Goal: Navigation & Orientation: Find specific page/section

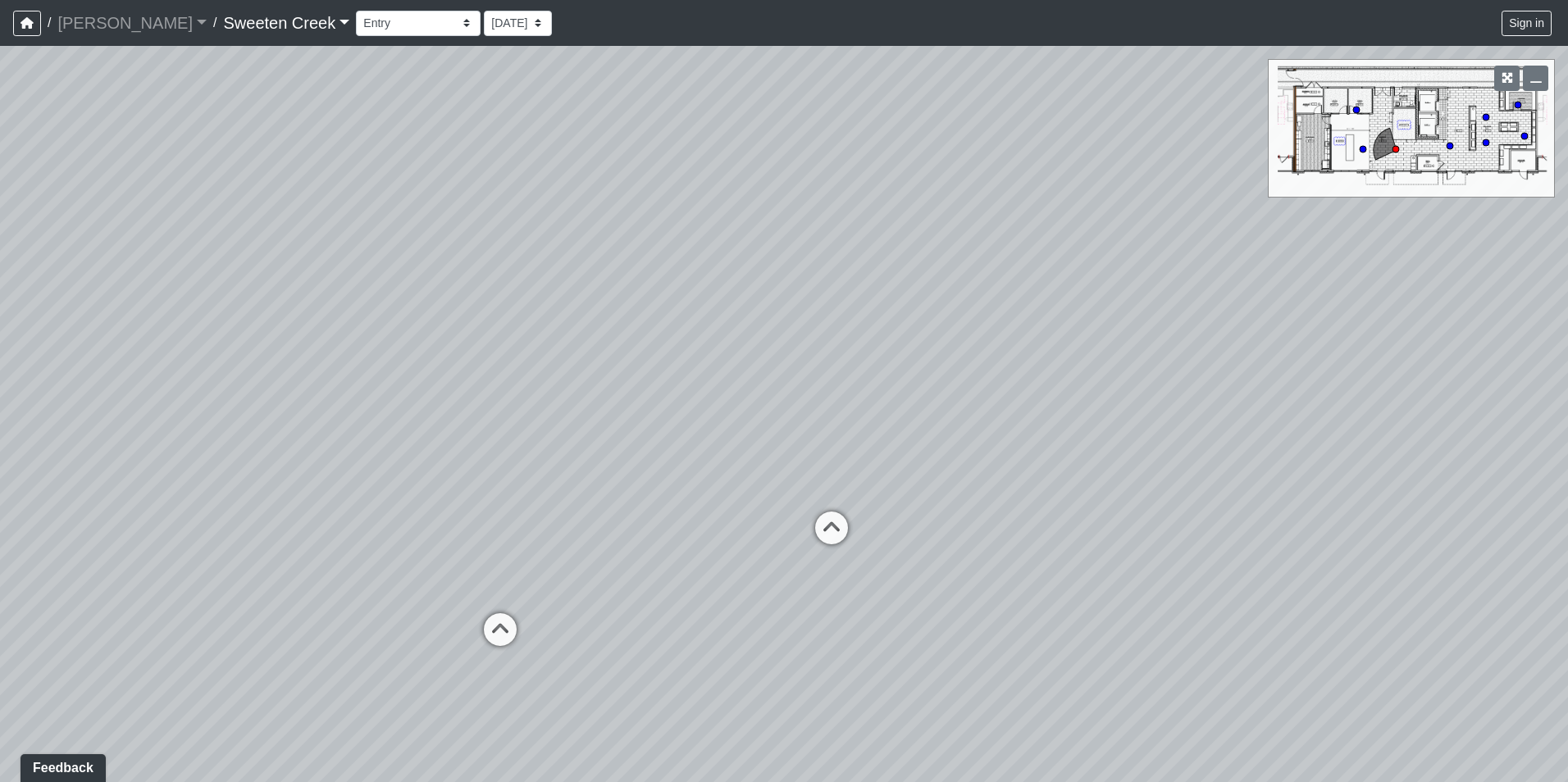
click at [266, 30] on link "Sweeten Creek" at bounding box center [286, 23] width 126 height 33
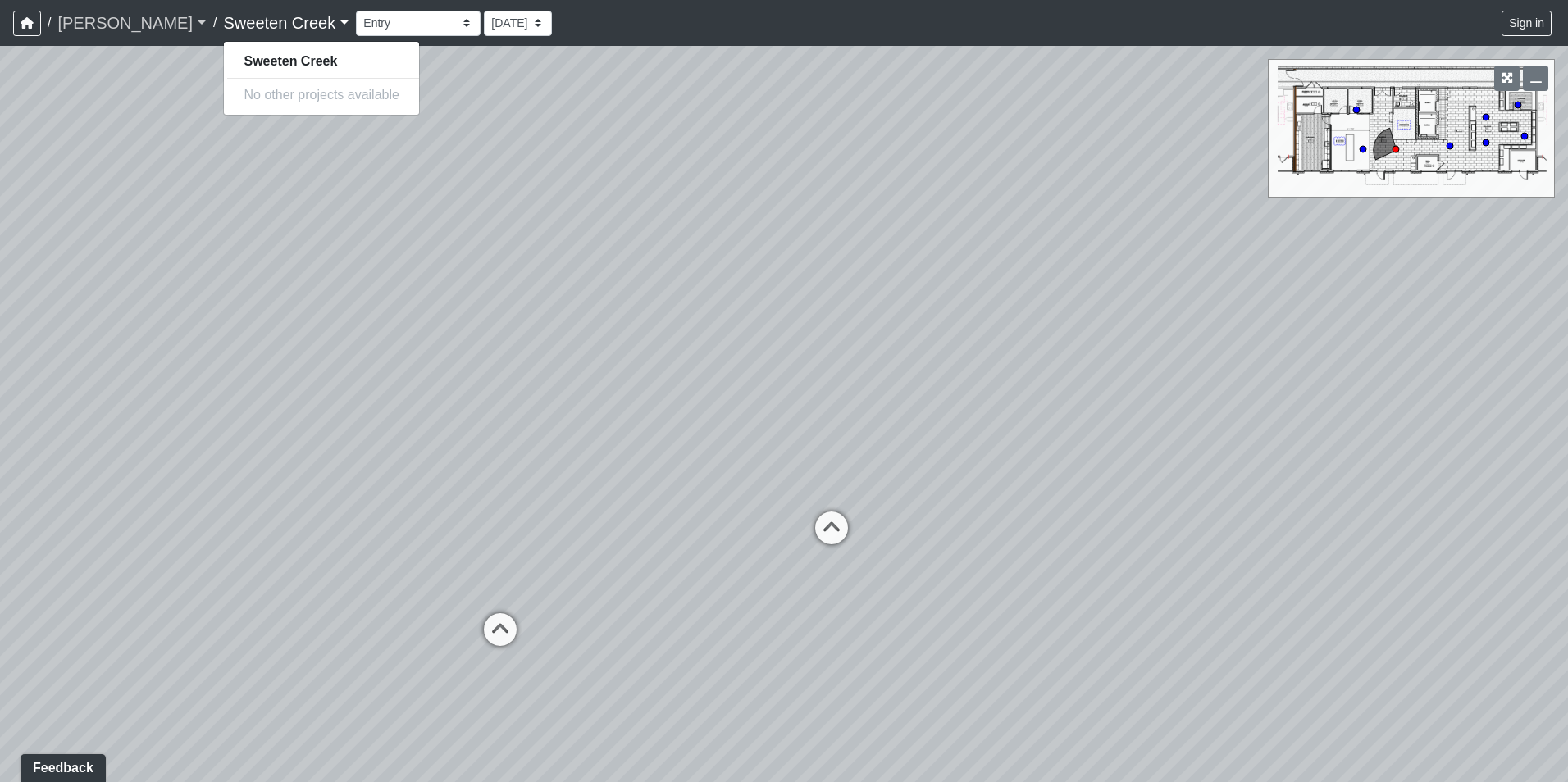
click at [112, 27] on link "[PERSON_NAME]" at bounding box center [132, 23] width 150 height 33
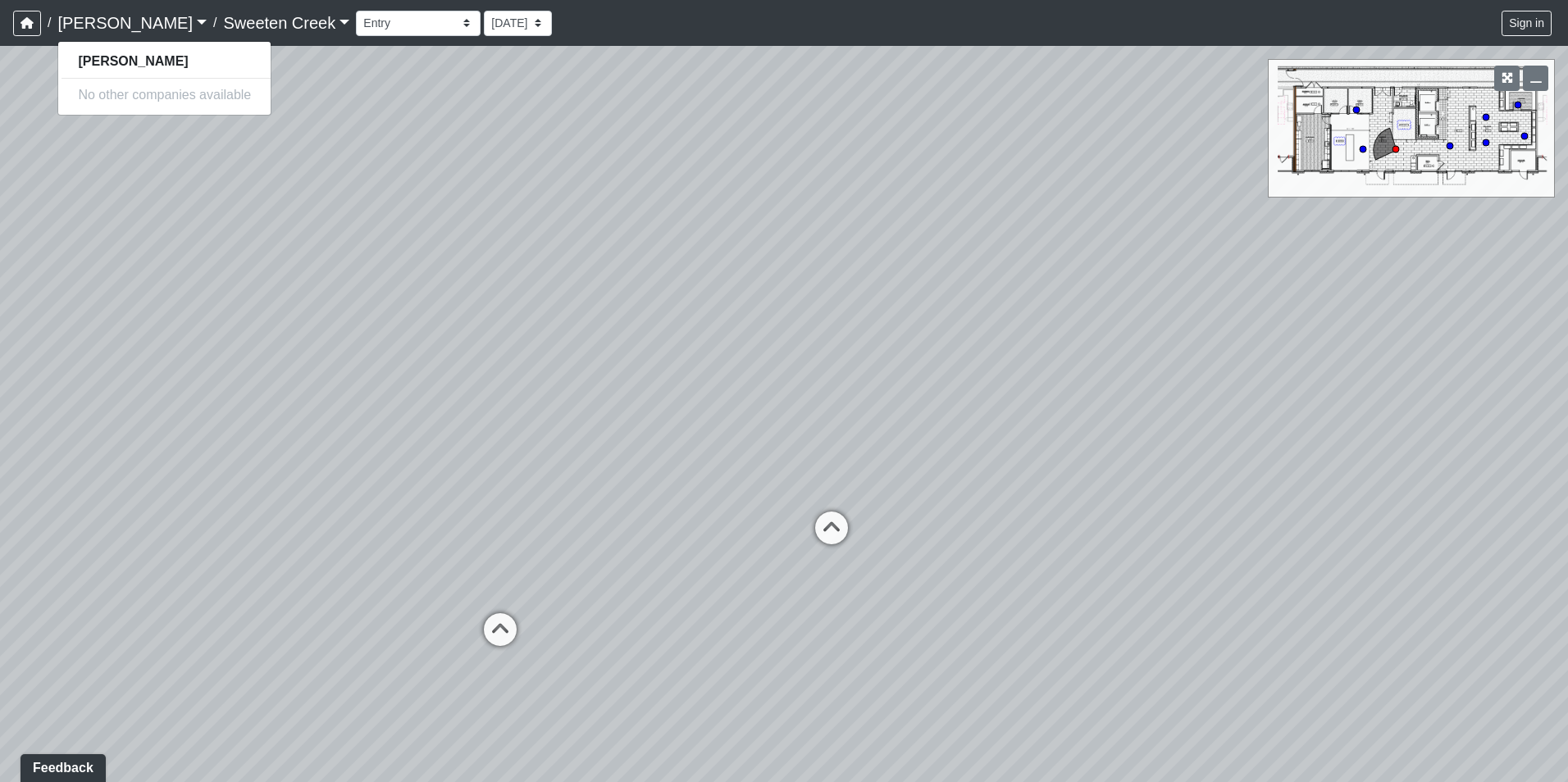
click at [112, 27] on link "[PERSON_NAME]" at bounding box center [132, 23] width 150 height 33
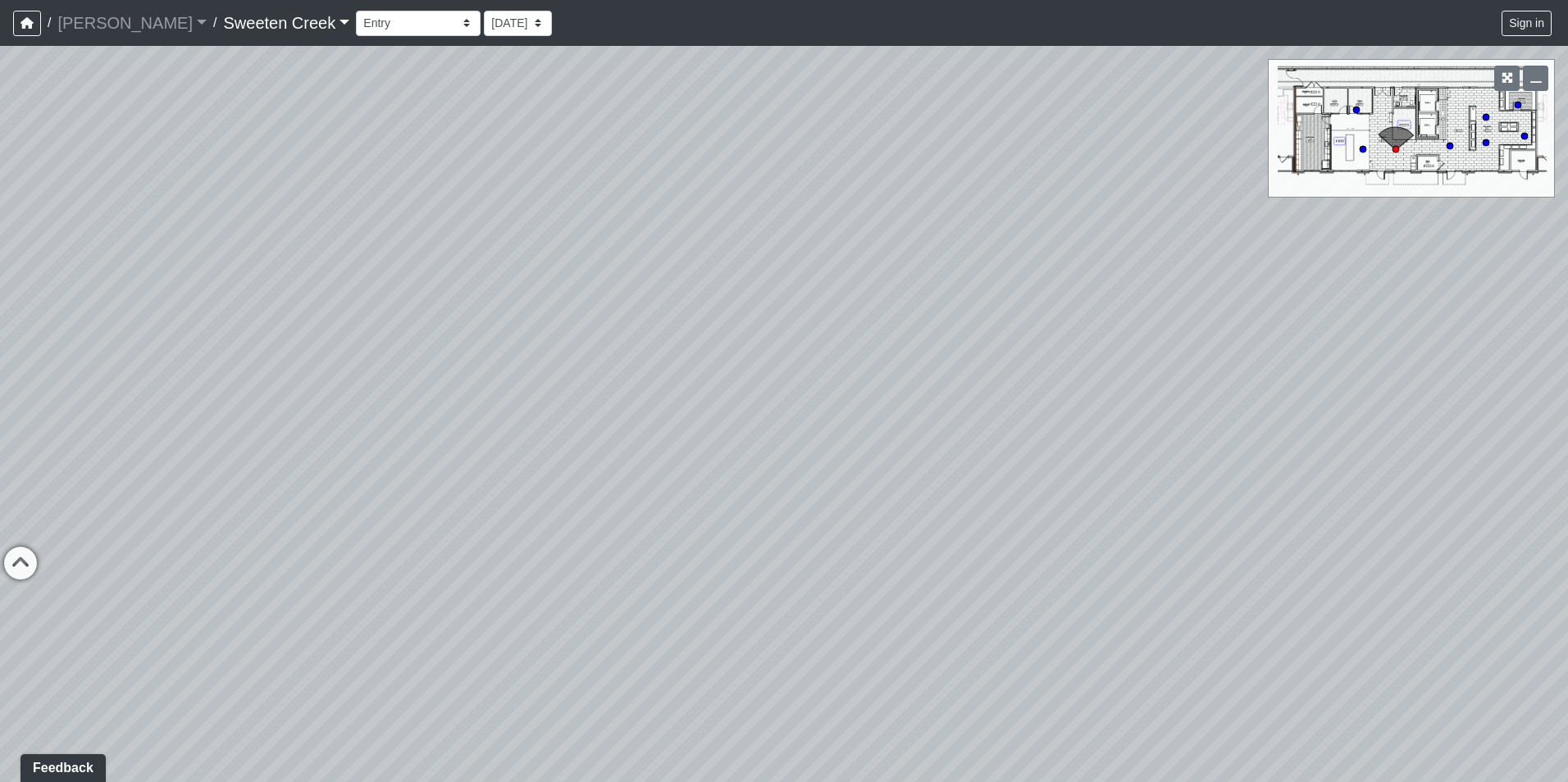
drag, startPoint x: 1215, startPoint y: 399, endPoint x: 337, endPoint y: 309, distance: 882.6
click at [337, 309] on div "Loading... Office Loading... Reception Loading... Mailroom - Elevator Lobby" at bounding box center [784, 413] width 1568 height 736
drag, startPoint x: 1030, startPoint y: 407, endPoint x: 164, endPoint y: 348, distance: 868.0
click at [164, 348] on div "Loading... Office Loading... Reception Loading... Mailroom - Elevator Lobby" at bounding box center [784, 413] width 1568 height 736
drag, startPoint x: 820, startPoint y: 339, endPoint x: 399, endPoint y: 401, distance: 425.5
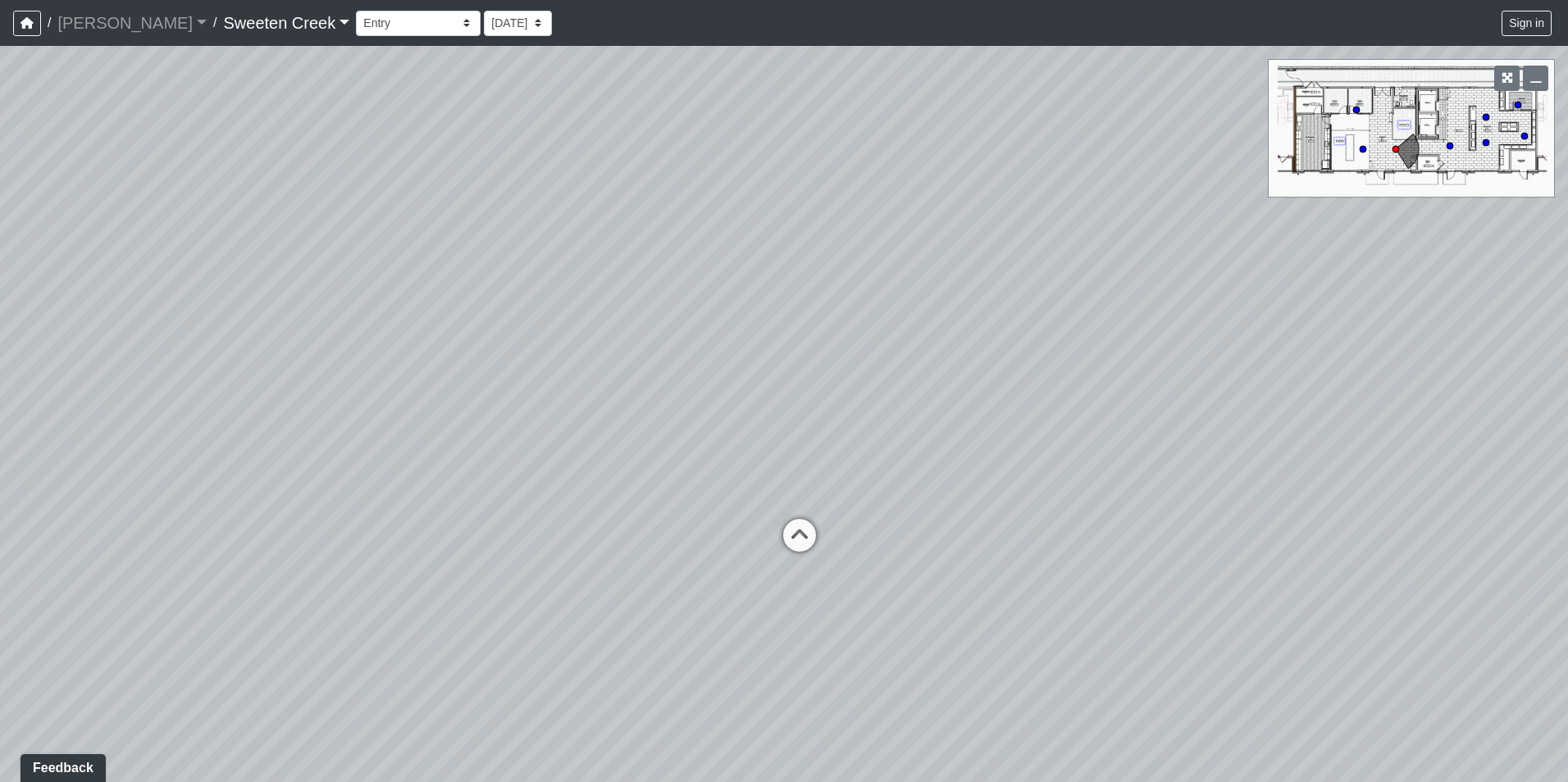
click at [399, 401] on div "Loading... Office Loading... Reception Loading... Mailroom - Elevator Lobby" at bounding box center [784, 413] width 1568 height 736
click at [794, 567] on icon at bounding box center [794, 577] width 49 height 49
click at [1029, 523] on icon at bounding box center [1024, 538] width 49 height 49
drag, startPoint x: 1239, startPoint y: 534, endPoint x: 406, endPoint y: 471, distance: 835.4
click at [406, 471] on div "Loading... Office Loading... Reception Loading... Mailroom - Elevator Lobby Loa…" at bounding box center [784, 413] width 1568 height 736
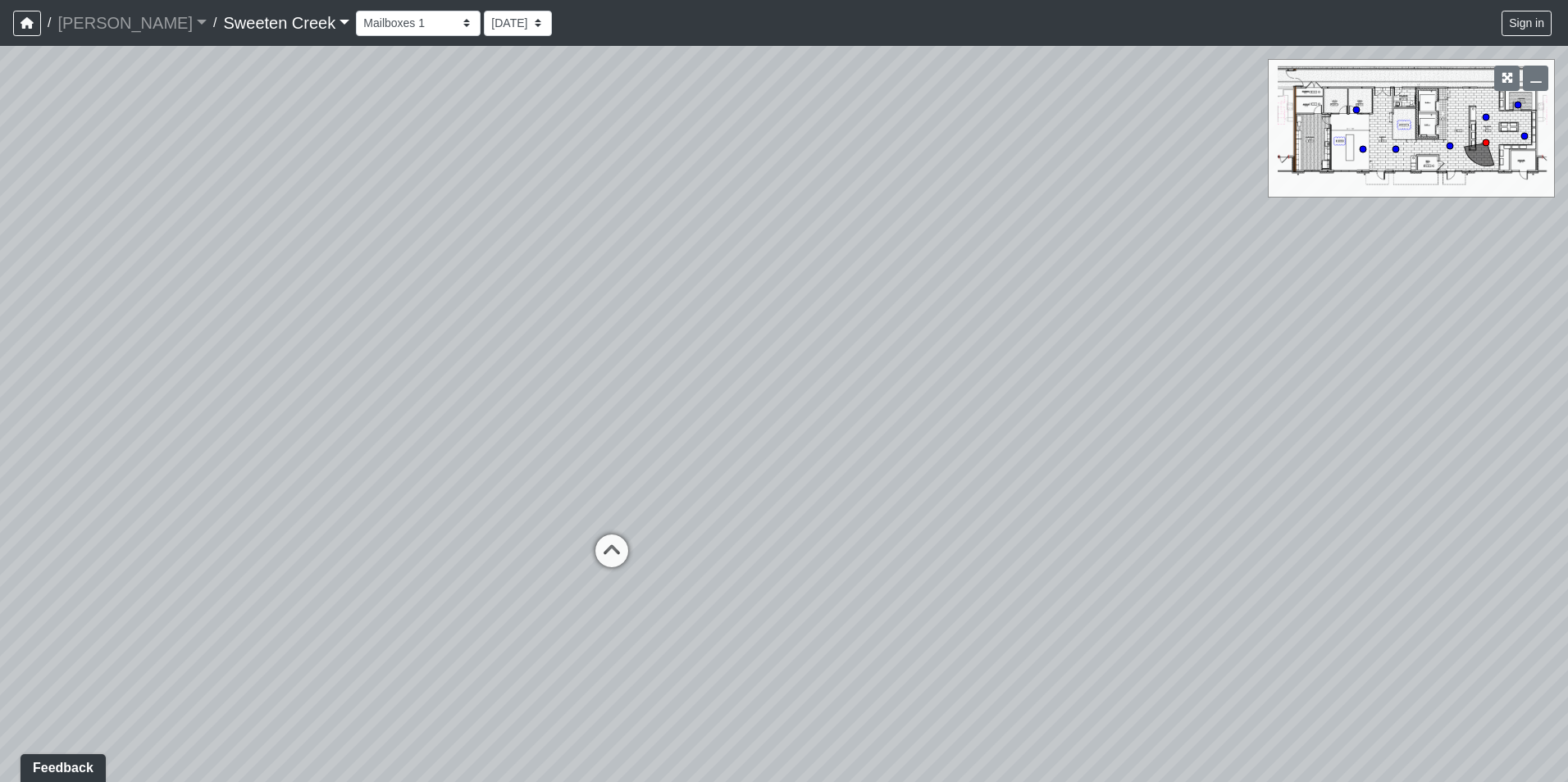
drag, startPoint x: 981, startPoint y: 470, endPoint x: 377, endPoint y: 450, distance: 604.3
click at [377, 450] on div "Loading... Office Loading... Reception Loading... Mailroom - Elevator Lobby Loa…" at bounding box center [784, 413] width 1568 height 736
drag, startPoint x: 889, startPoint y: 426, endPoint x: 442, endPoint y: 439, distance: 447.2
click at [442, 439] on div "Loading... Office Loading... Reception Loading... Mailroom - Elevator Lobby Loa…" at bounding box center [784, 413] width 1568 height 736
drag, startPoint x: 807, startPoint y: 346, endPoint x: 872, endPoint y: 424, distance: 101.5
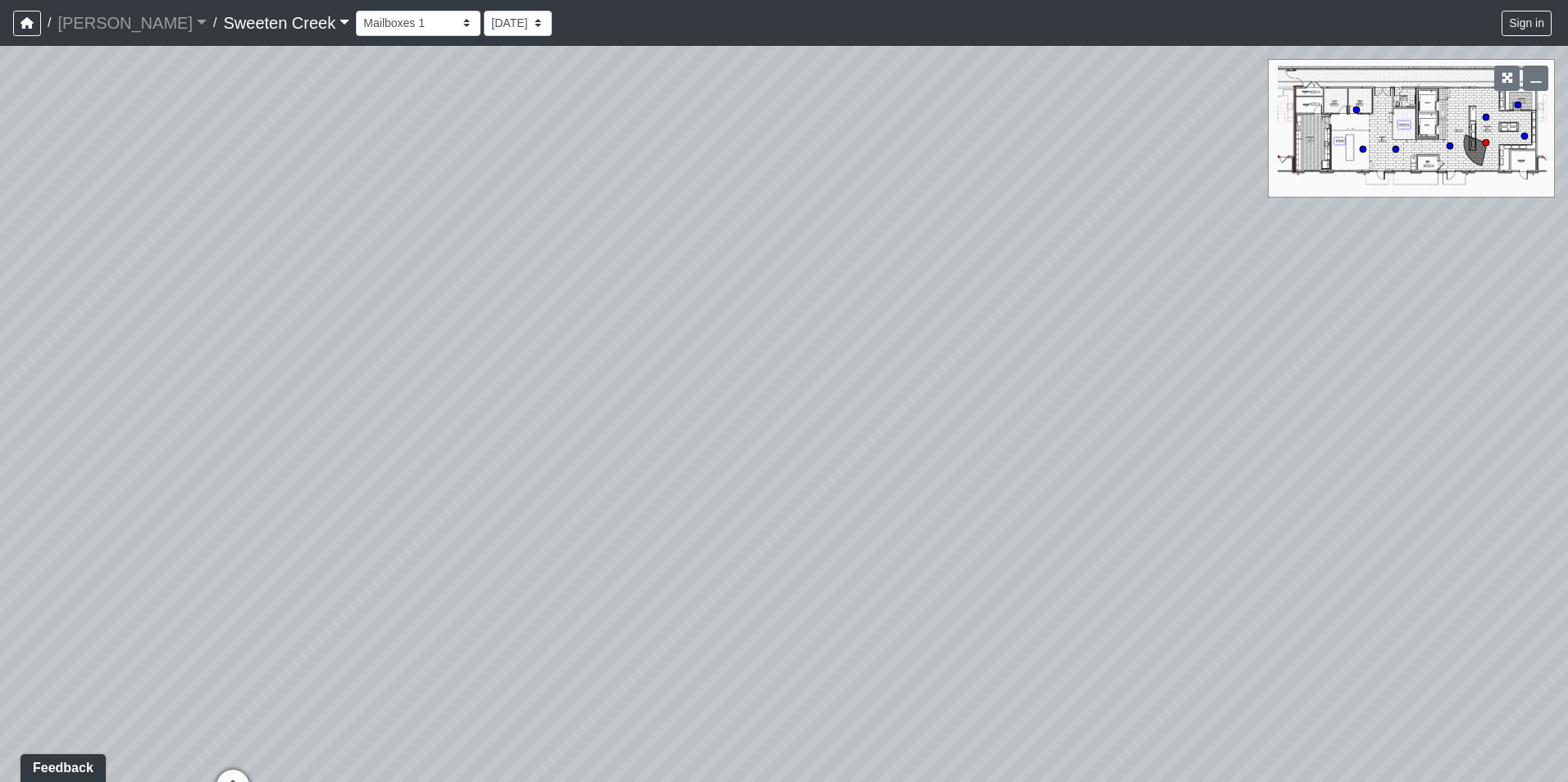
click at [872, 424] on div "Loading... Office Loading... Reception Loading... Mailroom - Elevator Lobby Loa…" at bounding box center [784, 413] width 1568 height 736
drag, startPoint x: 289, startPoint y: 731, endPoint x: 283, endPoint y: 699, distance: 32.6
click at [283, 699] on div "Loading... Office Loading... Reception Loading... Mailroom - Elevator Lobby Loa…" at bounding box center [784, 413] width 1568 height 736
click at [251, 740] on icon at bounding box center [250, 755] width 49 height 49
click at [951, 417] on icon at bounding box center [943, 438] width 49 height 49
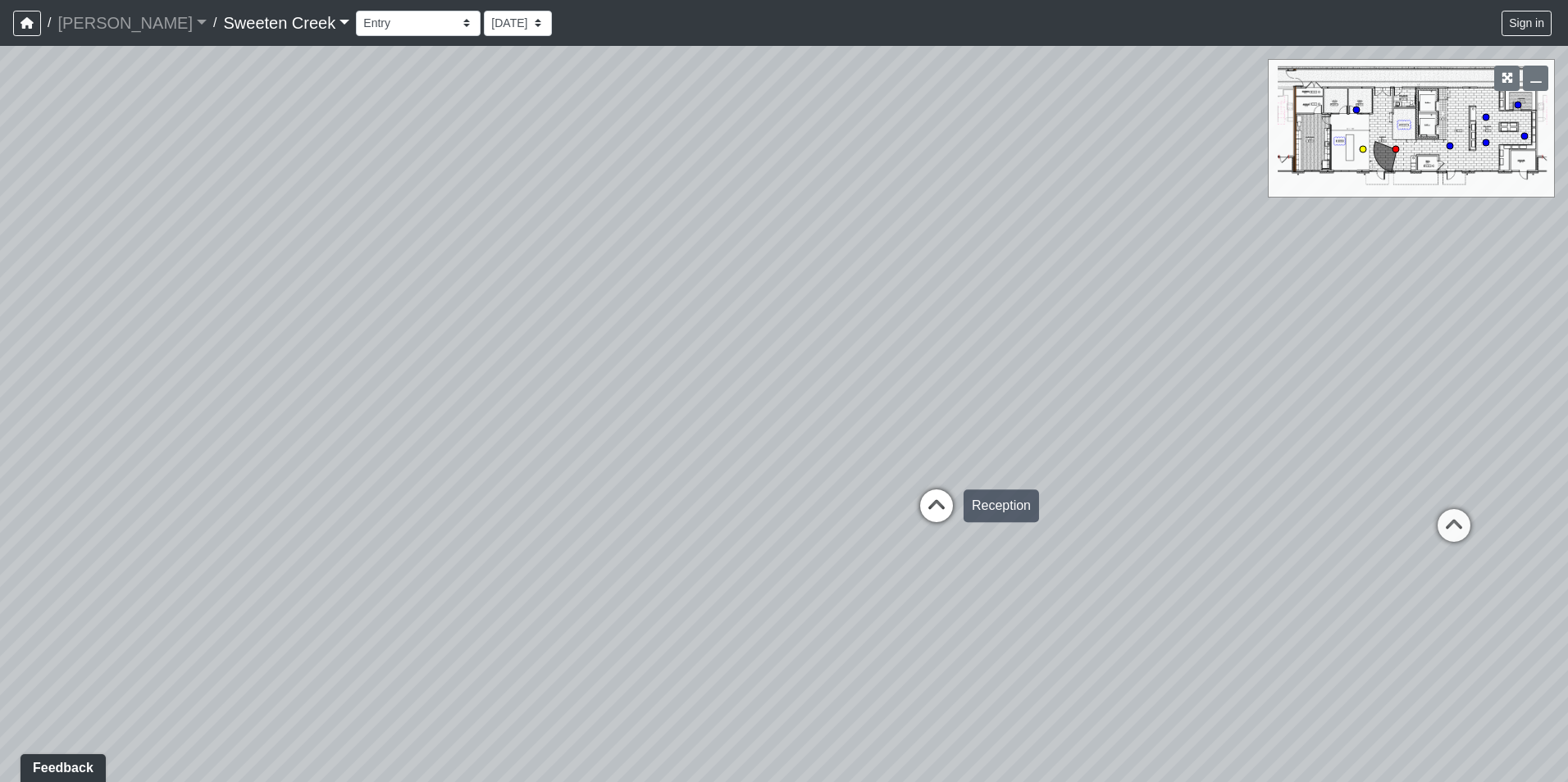
click at [931, 503] on icon at bounding box center [936, 514] width 49 height 49
drag, startPoint x: 1148, startPoint y: 492, endPoint x: 401, endPoint y: 423, distance: 750.2
click at [408, 421] on div "Loading... Office Loading... Reception Loading... Mailroom - Elevator Lobby Loa…" at bounding box center [784, 413] width 1568 height 736
click at [1147, 269] on icon at bounding box center [1145, 281] width 49 height 49
drag, startPoint x: 1128, startPoint y: 300, endPoint x: 484, endPoint y: 360, distance: 646.8
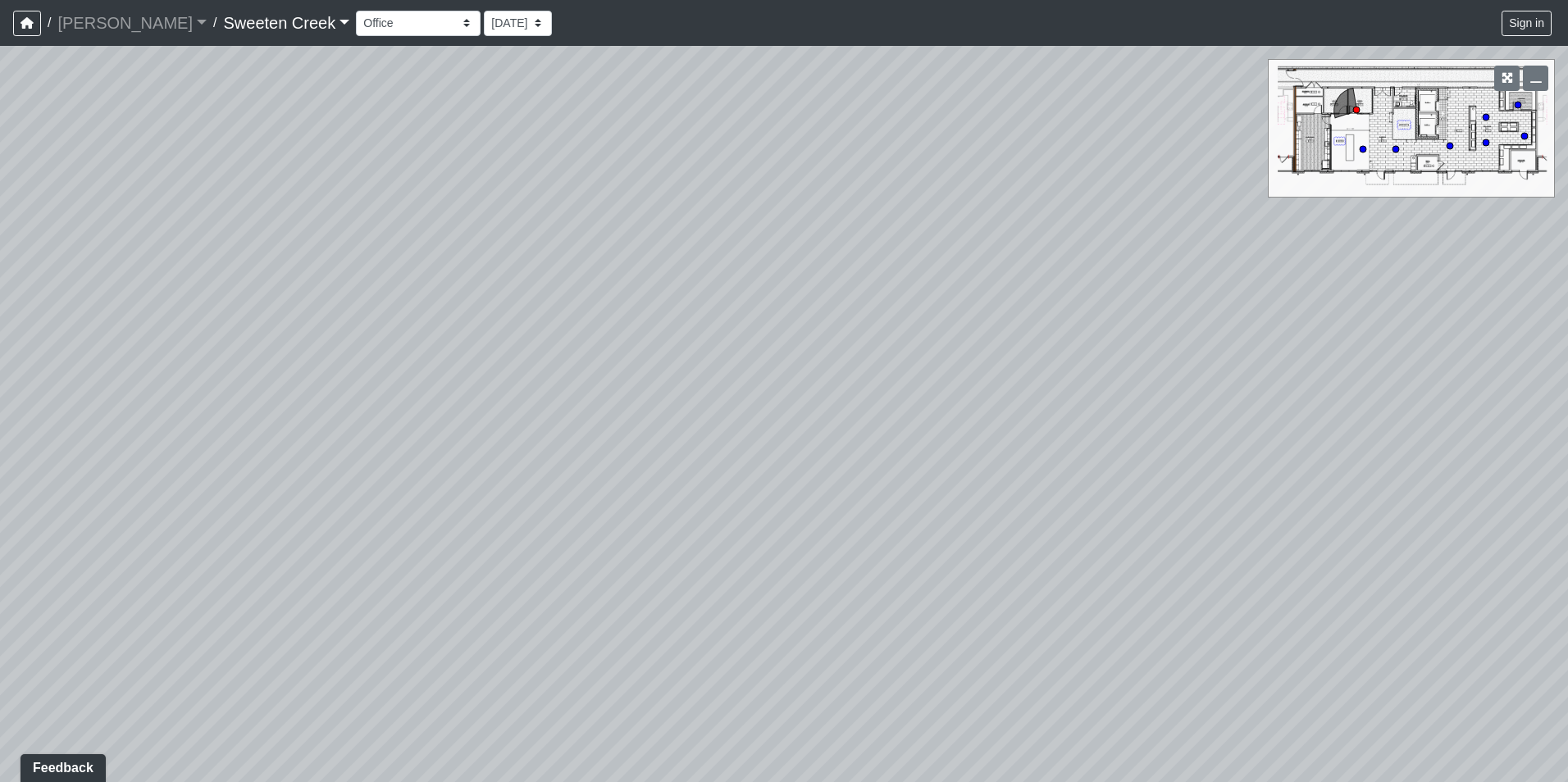
click at [492, 356] on div "Loading... Office Loading... Reception Loading... Mailroom - Elevator Lobby Loa…" at bounding box center [784, 413] width 1568 height 736
drag, startPoint x: 986, startPoint y: 362, endPoint x: 453, endPoint y: 351, distance: 533.1
click at [502, 349] on div "Loading... Office Loading... Reception Loading... Mailroom - Elevator Lobby Loa…" at bounding box center [784, 413] width 1568 height 736
drag, startPoint x: 1255, startPoint y: 376, endPoint x: 684, endPoint y: 368, distance: 571.1
click at [684, 368] on div "Loading... Office Loading... Reception Loading... Mailroom - Elevator Lobby Loa…" at bounding box center [784, 413] width 1568 height 736
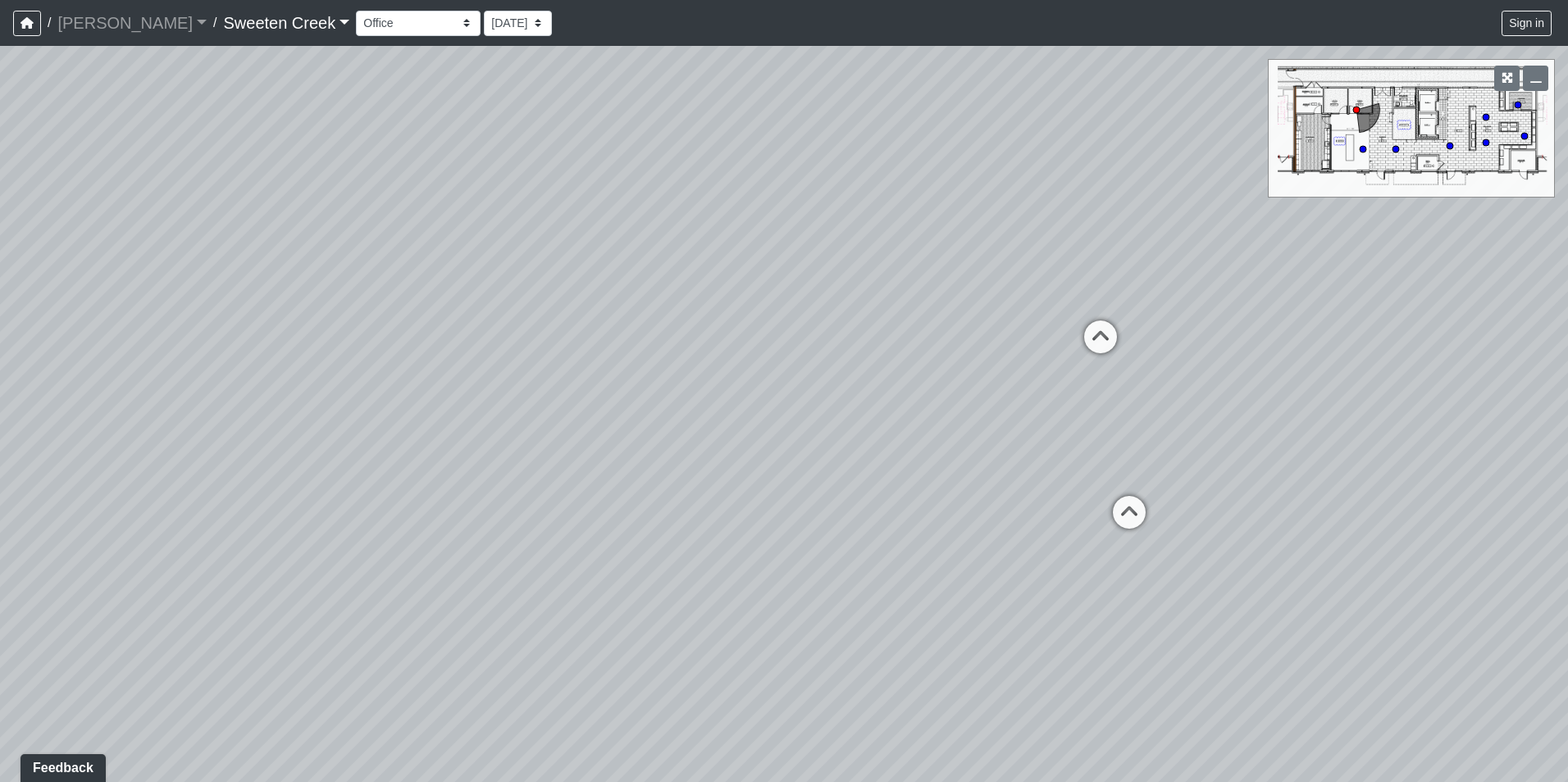
drag, startPoint x: 1205, startPoint y: 404, endPoint x: 821, endPoint y: 399, distance: 384.0
click at [821, 399] on div "Loading... Office Loading... Reception Loading... Mailroom - Elevator Lobby Loa…" at bounding box center [784, 413] width 1568 height 736
drag, startPoint x: 1361, startPoint y: 404, endPoint x: 1134, endPoint y: 404, distance: 227.0
click at [1134, 404] on div "Loading... Office Loading... Reception Loading... Mailroom - Elevator Lobby Loa…" at bounding box center [784, 413] width 1568 height 736
click at [1452, 143] on circle at bounding box center [1450, 146] width 7 height 7
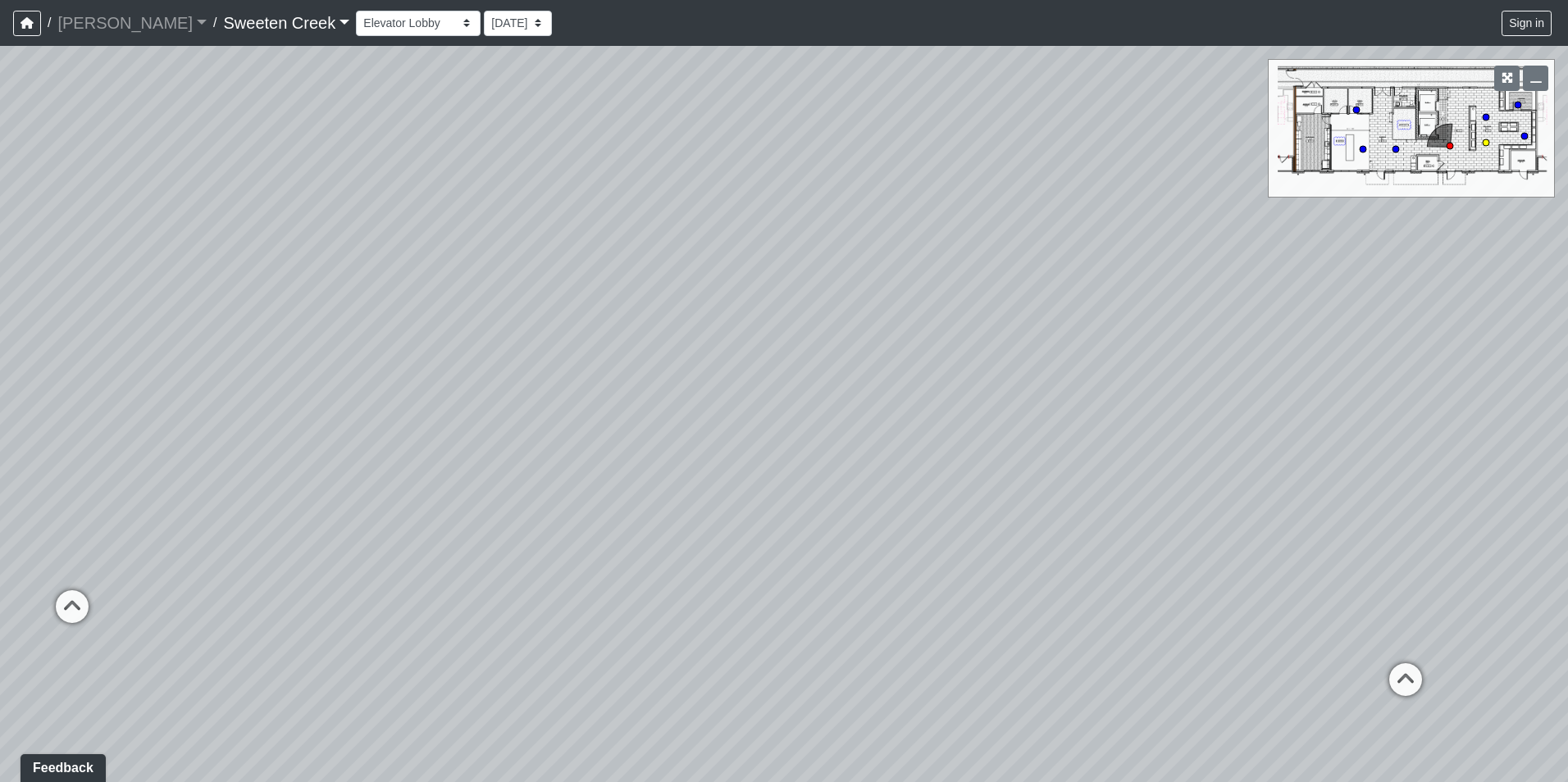
click at [1485, 142] on circle at bounding box center [1487, 143] width 7 height 7
click at [1486, 116] on circle at bounding box center [1487, 118] width 7 height 7
click at [1513, 104] on div "Loading... Office Loading... Reception Loading... Mailroom - Elevator Lobby Loa…" at bounding box center [784, 413] width 1568 height 736
click at [1516, 104] on circle at bounding box center [1519, 106] width 7 height 7
click at [1524, 137] on circle at bounding box center [1525, 137] width 7 height 7
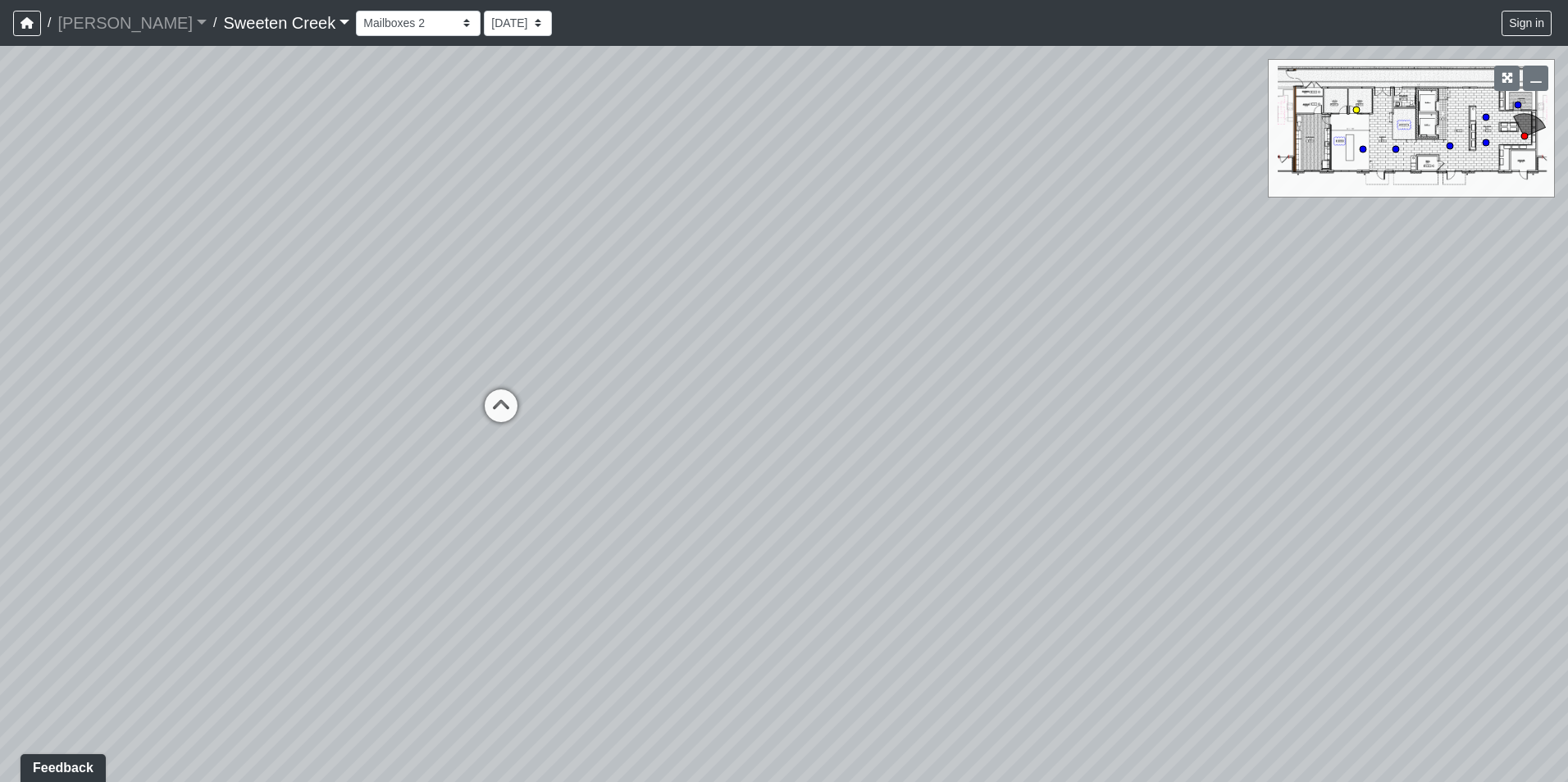
click at [1356, 112] on circle at bounding box center [1357, 110] width 7 height 7
click at [1394, 149] on circle at bounding box center [1396, 150] width 7 height 7
select select "1QVtRjyM1orE5pKiq1FaV1"
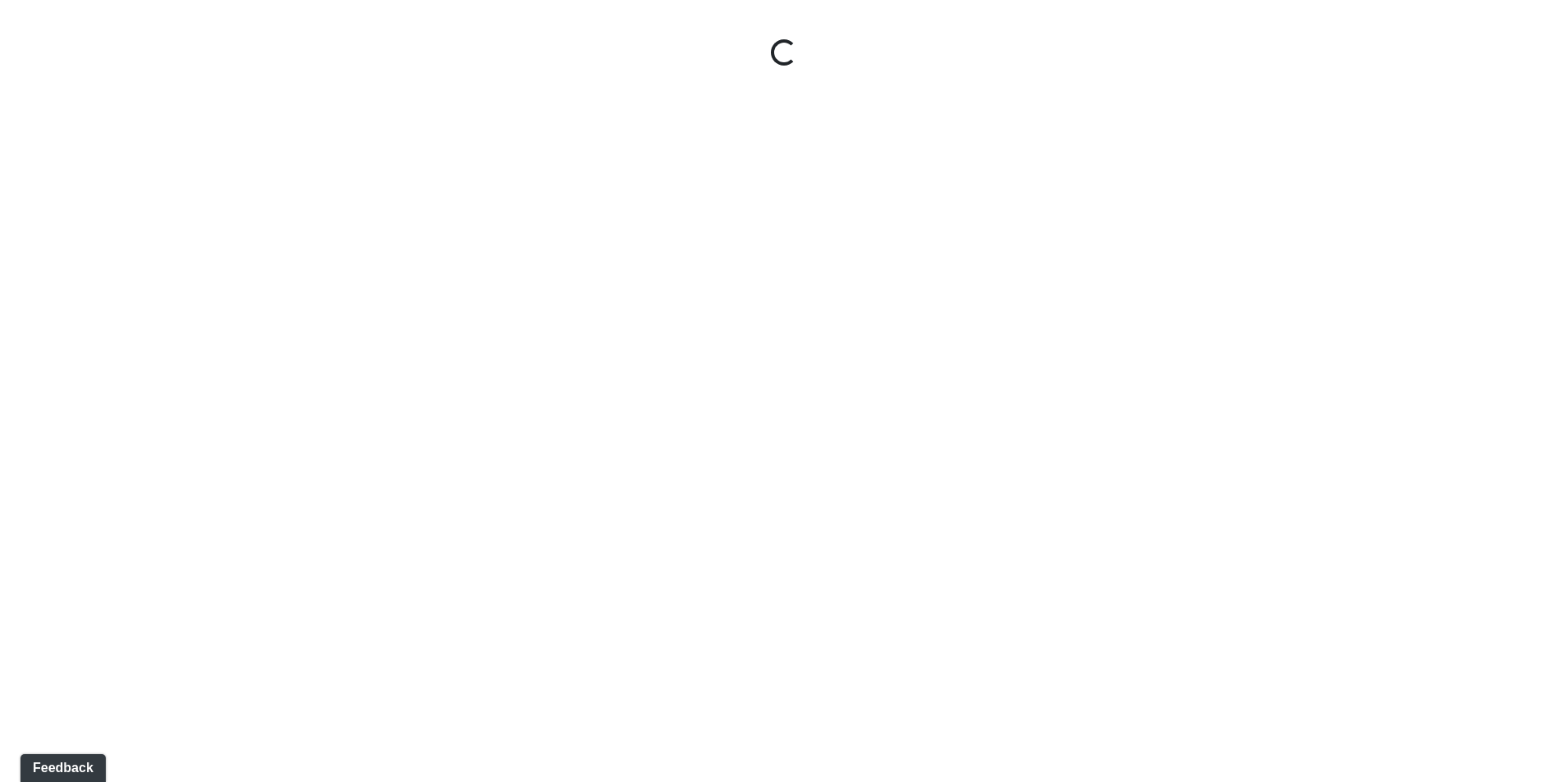
select select "1QVtRjyM1orE5pKiq1FaV1"
